Goal: Information Seeking & Learning: Learn about a topic

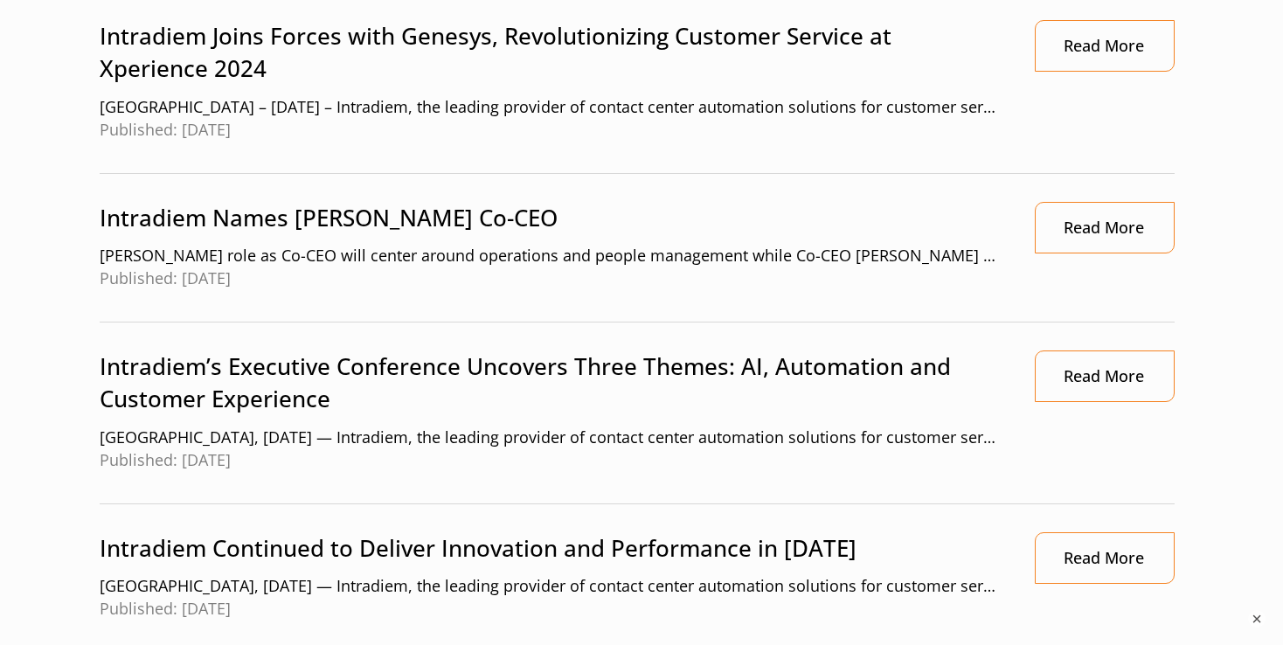
scroll to position [0, 4]
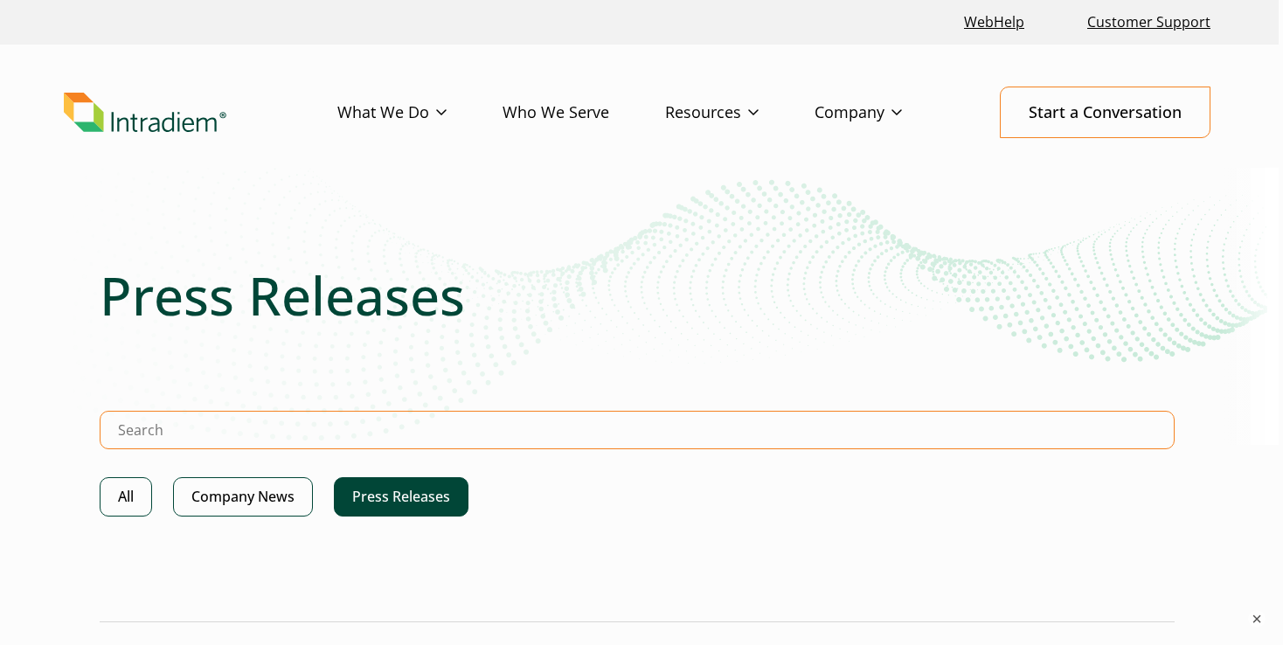
click at [342, 436] on input "Search Intradiem" at bounding box center [637, 430] width 1075 height 38
type input "G2"
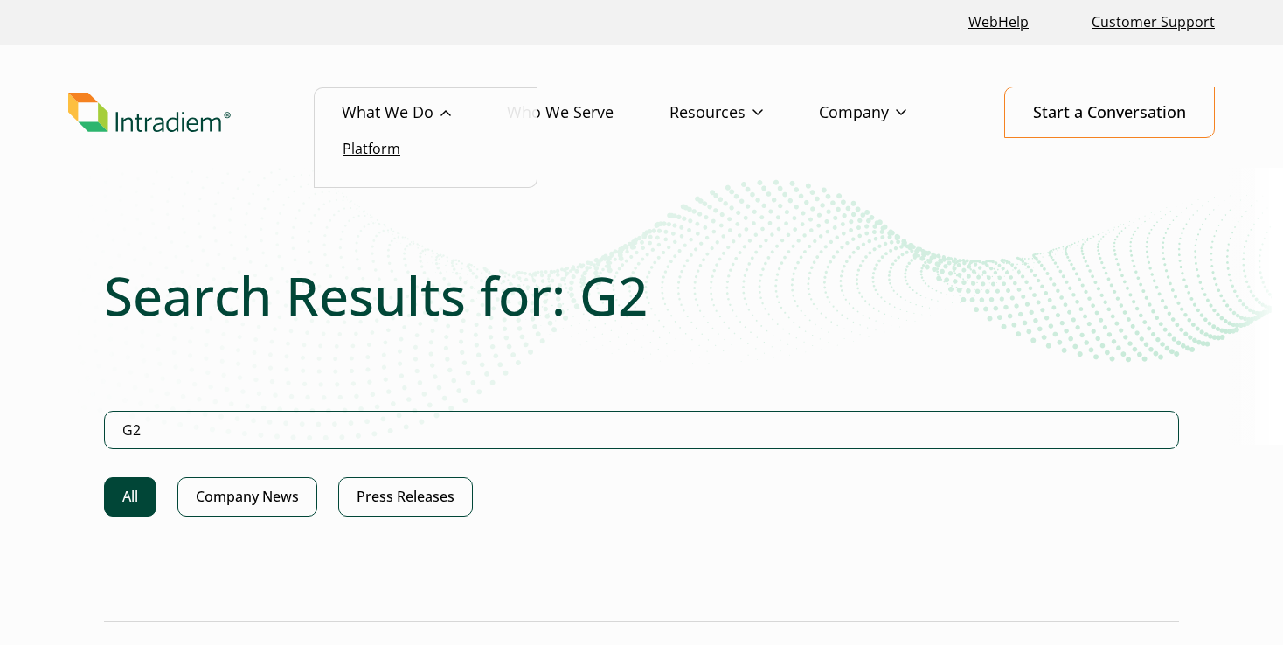
click at [380, 152] on link "Platform" at bounding box center [372, 148] width 58 height 19
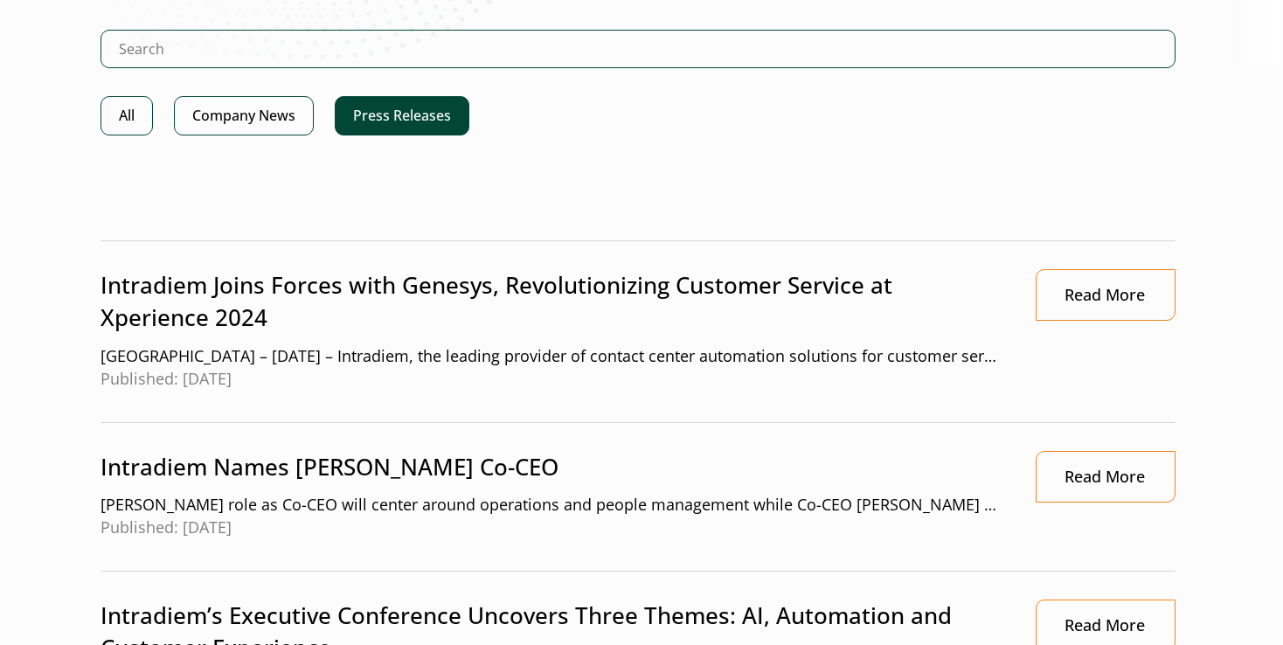
scroll to position [0, 3]
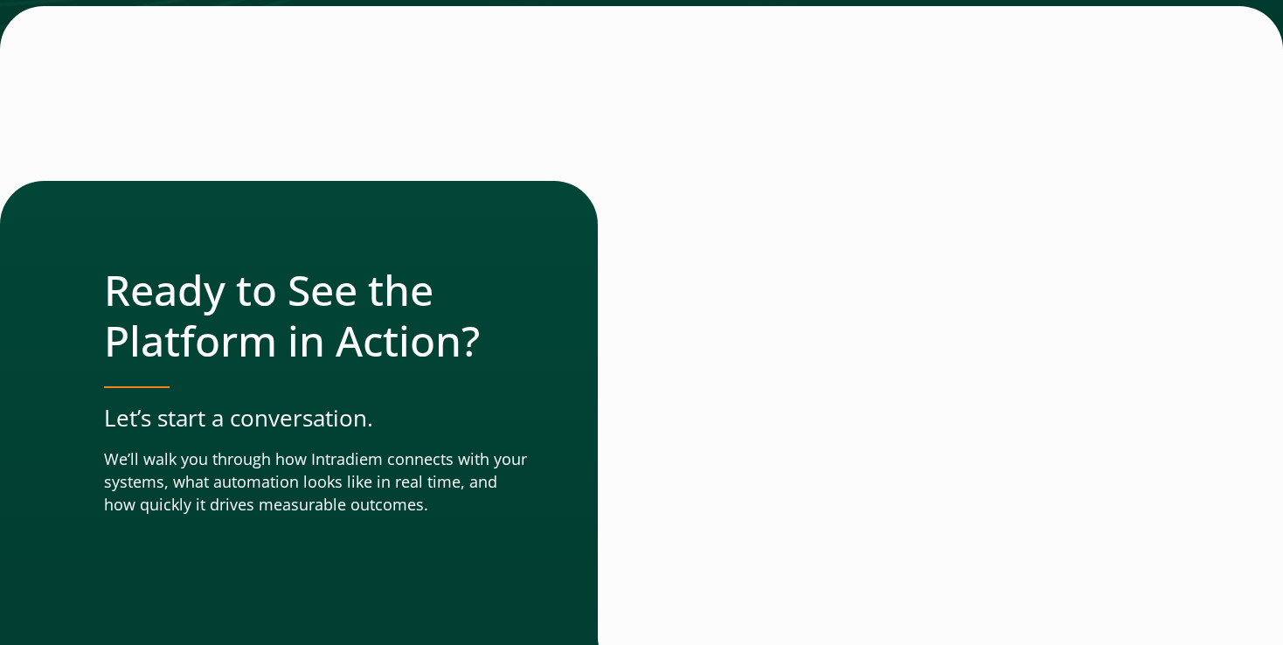
scroll to position [6280, 0]
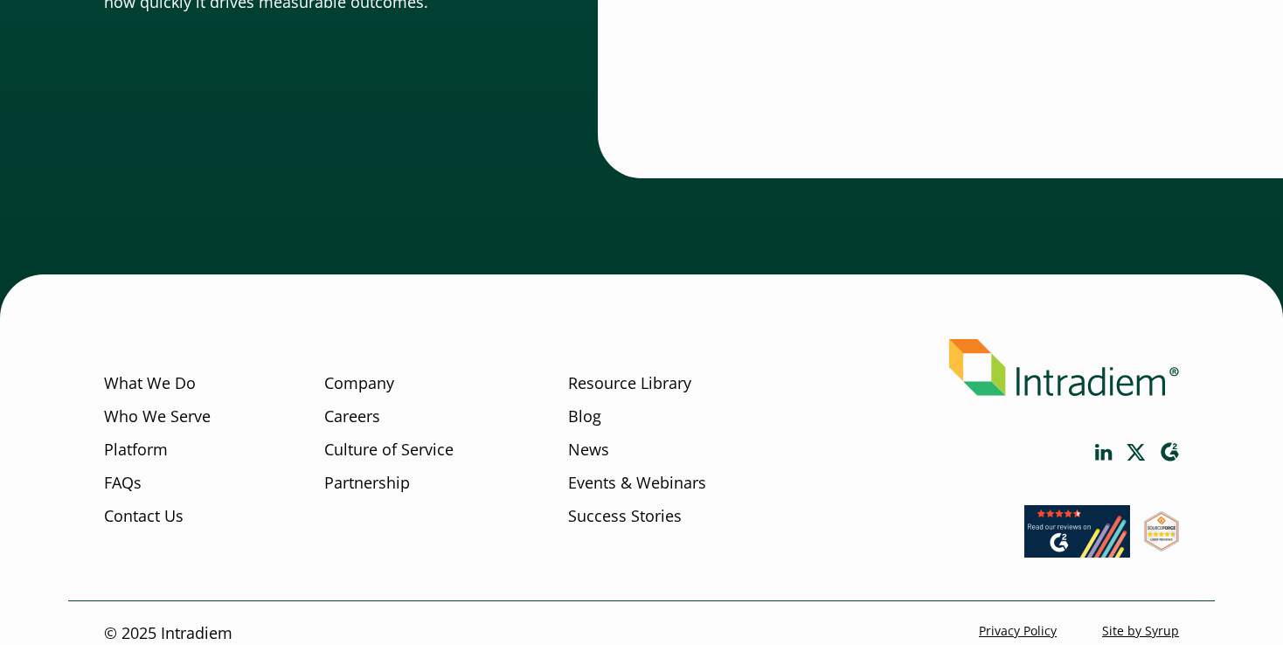
click at [1170, 442] on icon "Link opens in a new window" at bounding box center [1169, 452] width 19 height 20
